Goal: Transaction & Acquisition: Purchase product/service

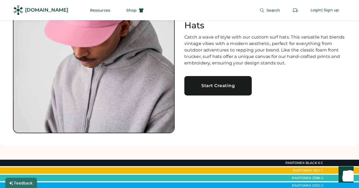
scroll to position [64, 0]
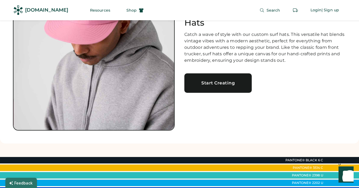
click at [213, 82] on div "Start Creating" at bounding box center [218, 83] width 54 height 4
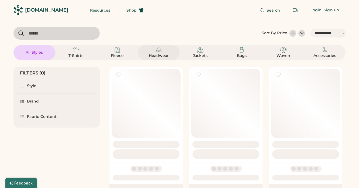
select select "*****"
select select "*"
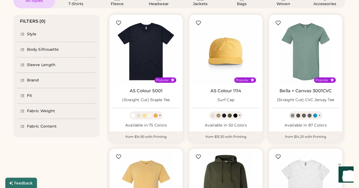
select select "*****"
select select "*"
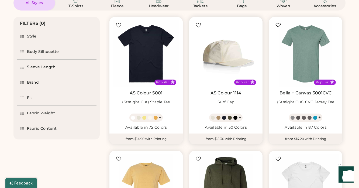
click at [206, 63] on img at bounding box center [225, 53] width 67 height 67
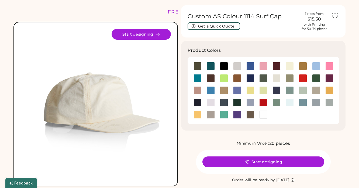
scroll to position [14, 0]
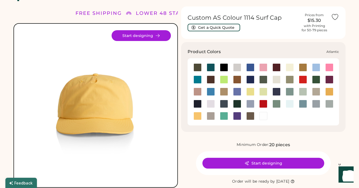
click at [210, 68] on div at bounding box center [210, 67] width 8 height 8
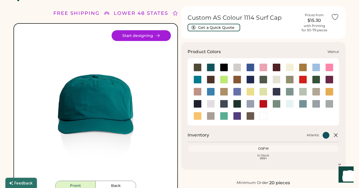
click at [255, 115] on div at bounding box center [249, 116] width 13 height 8
click at [253, 115] on div at bounding box center [250, 116] width 8 height 8
click at [261, 117] on div at bounding box center [263, 116] width 8 height 8
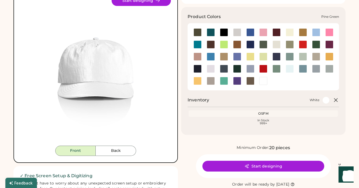
scroll to position [51, 0]
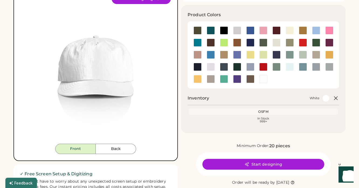
click at [335, 97] on icon at bounding box center [335, 98] width 6 height 6
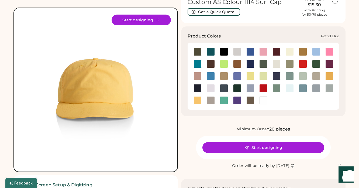
scroll to position [31, 0]
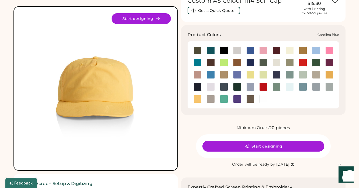
click at [314, 52] on div at bounding box center [316, 50] width 8 height 8
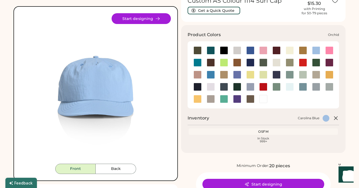
click at [210, 85] on div at bounding box center [210, 87] width 8 height 8
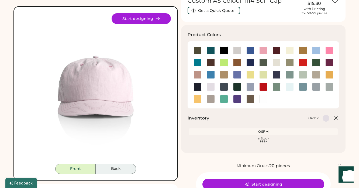
click at [111, 172] on button "Back" at bounding box center [116, 168] width 40 height 10
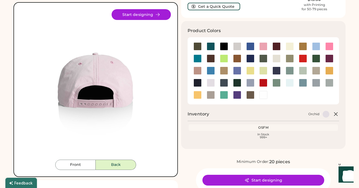
scroll to position [36, 0]
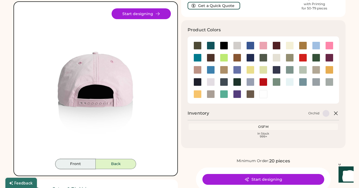
click at [80, 165] on button "Front" at bounding box center [75, 164] width 40 height 10
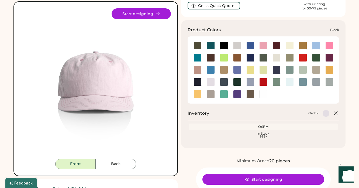
click at [225, 47] on div at bounding box center [224, 45] width 8 height 8
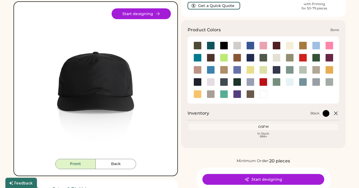
click at [234, 46] on div at bounding box center [237, 45] width 8 height 8
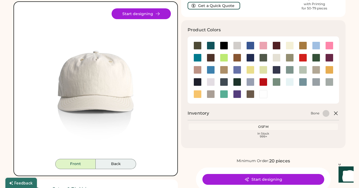
click at [113, 165] on button "Back" at bounding box center [116, 164] width 40 height 10
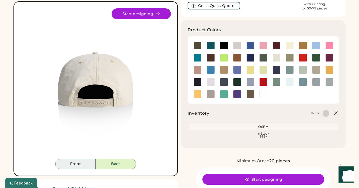
click at [71, 165] on button "Front" at bounding box center [75, 164] width 40 height 10
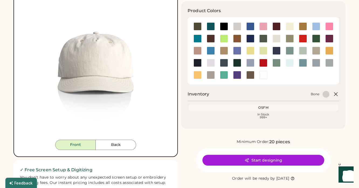
scroll to position [57, 0]
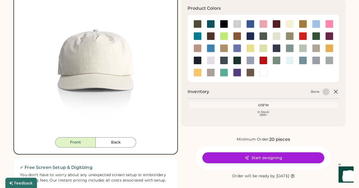
click at [250, 158] on button "Start designing" at bounding box center [263, 157] width 122 height 11
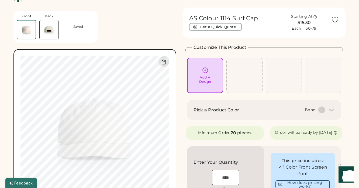
scroll to position [15, 0]
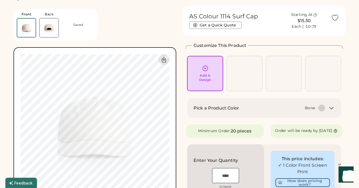
click at [269, 105] on div "Bone" at bounding box center [284, 107] width 79 height 7
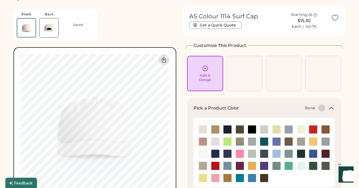
click at [269, 105] on div "Bone" at bounding box center [284, 107] width 79 height 7
